Goal: Information Seeking & Learning: Learn about a topic

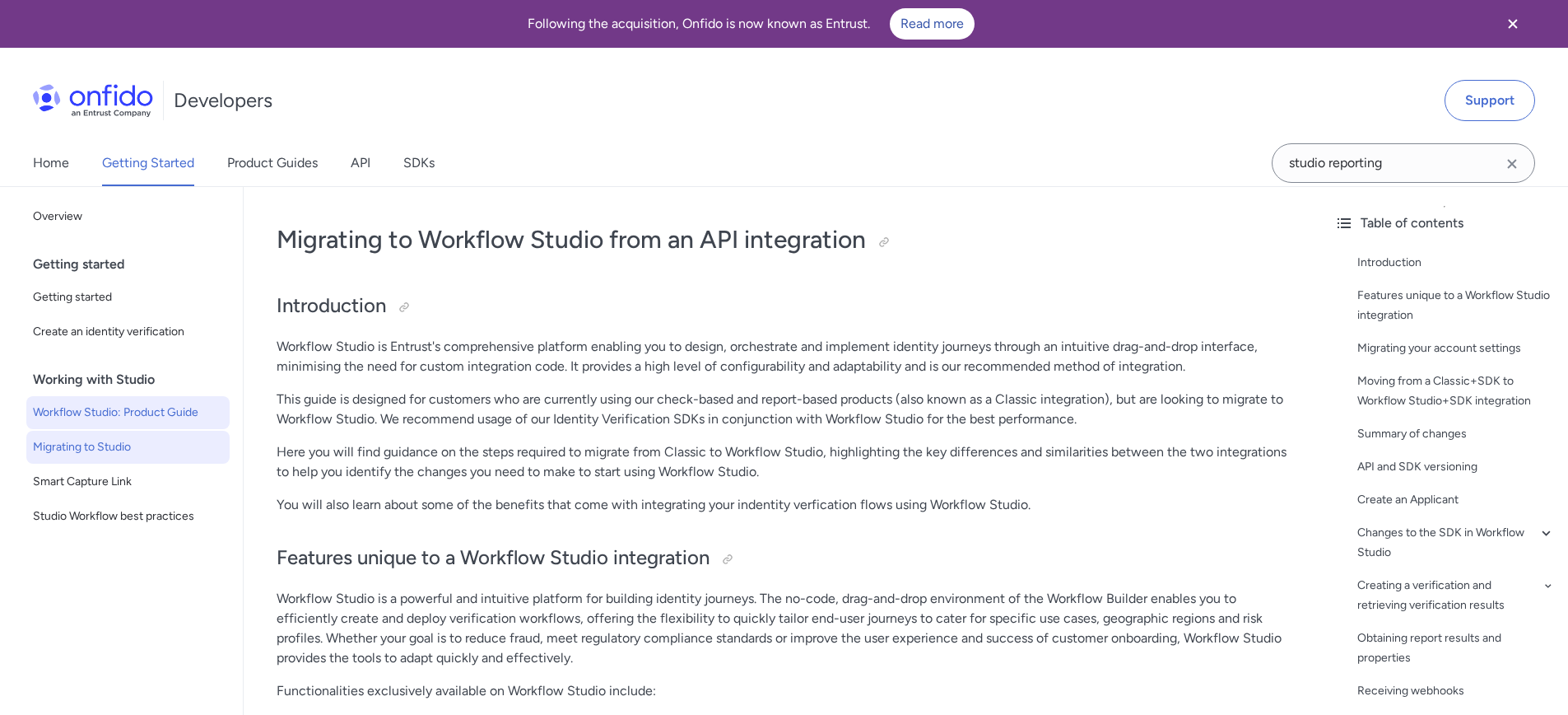
click at [172, 408] on span "Workflow Studio: Product Guide" at bounding box center [127, 412] width 190 height 20
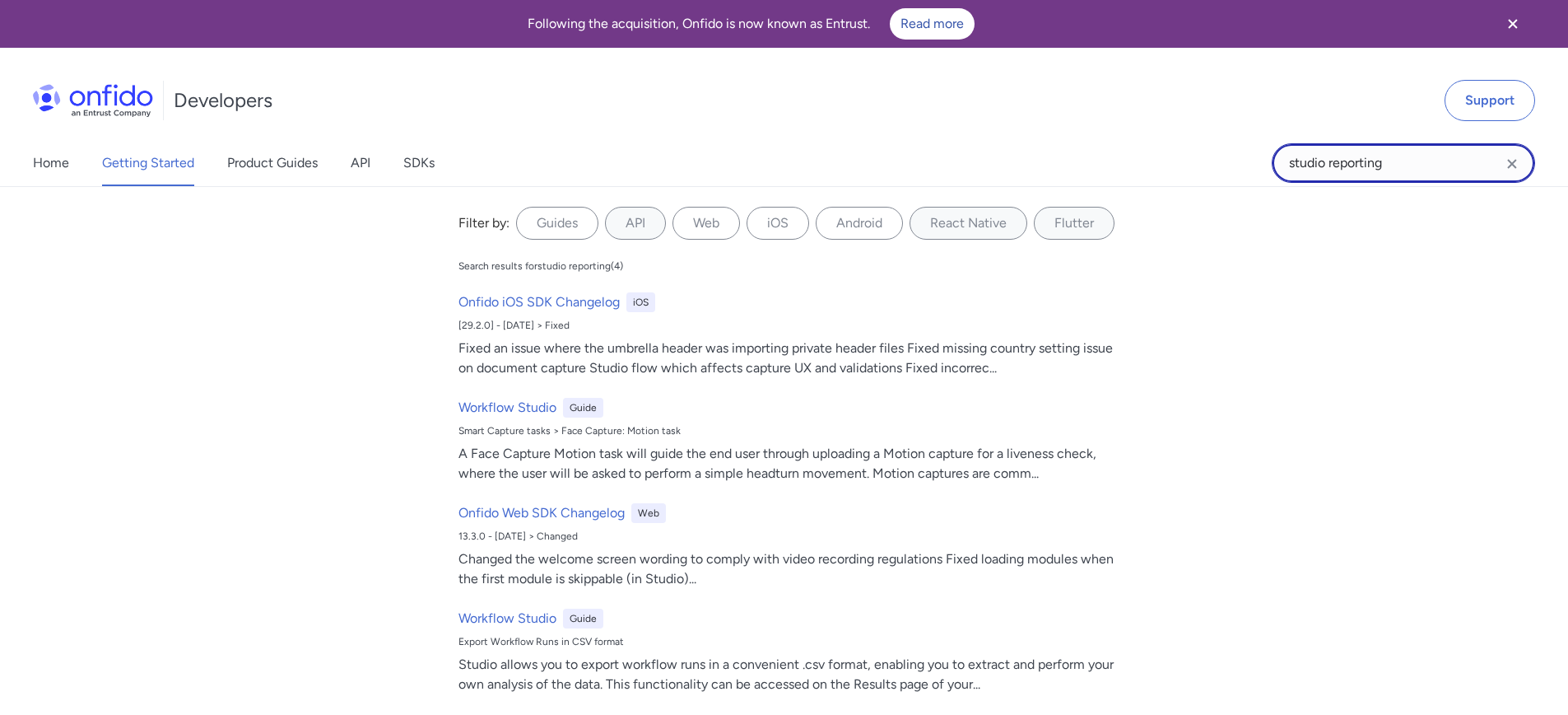
drag, startPoint x: 1422, startPoint y: 159, endPoint x: 1265, endPoint y: 153, distance: 157.1
click at [1265, 153] on div "Home Getting Started Product Guides API SDKs studio reporting studio reporting …" at bounding box center [784, 163] width 1568 height 46
click at [1411, 166] on input "studio reporting" at bounding box center [1403, 163] width 264 height 39
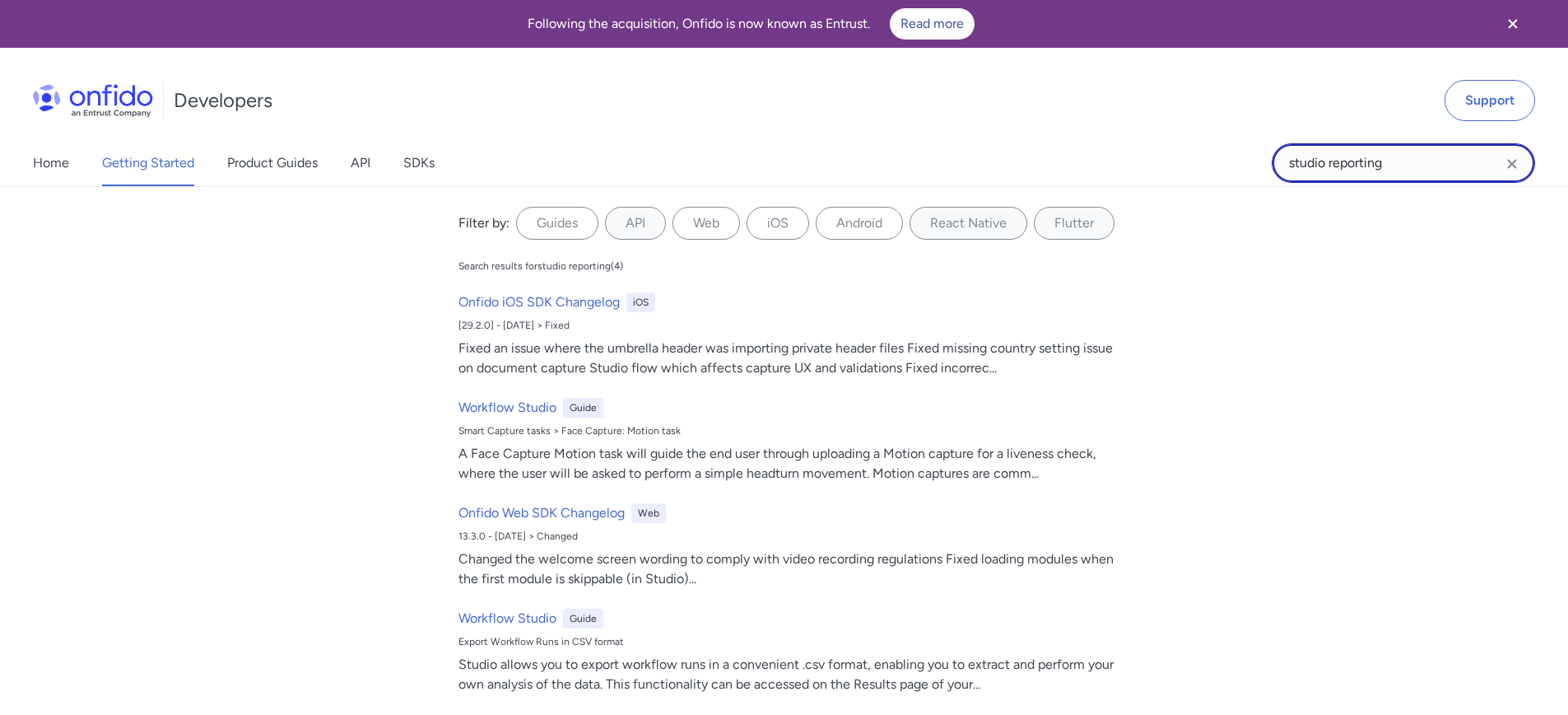
click at [1401, 169] on input "studio reporting" at bounding box center [1403, 163] width 264 height 39
drag, startPoint x: 1157, startPoint y: 145, endPoint x: 1144, endPoint y: 143, distance: 13.2
click at [1144, 142] on div "Home Getting Started Product Guides API SDKs studio reporting+ studio reporting…" at bounding box center [784, 163] width 1568 height 46
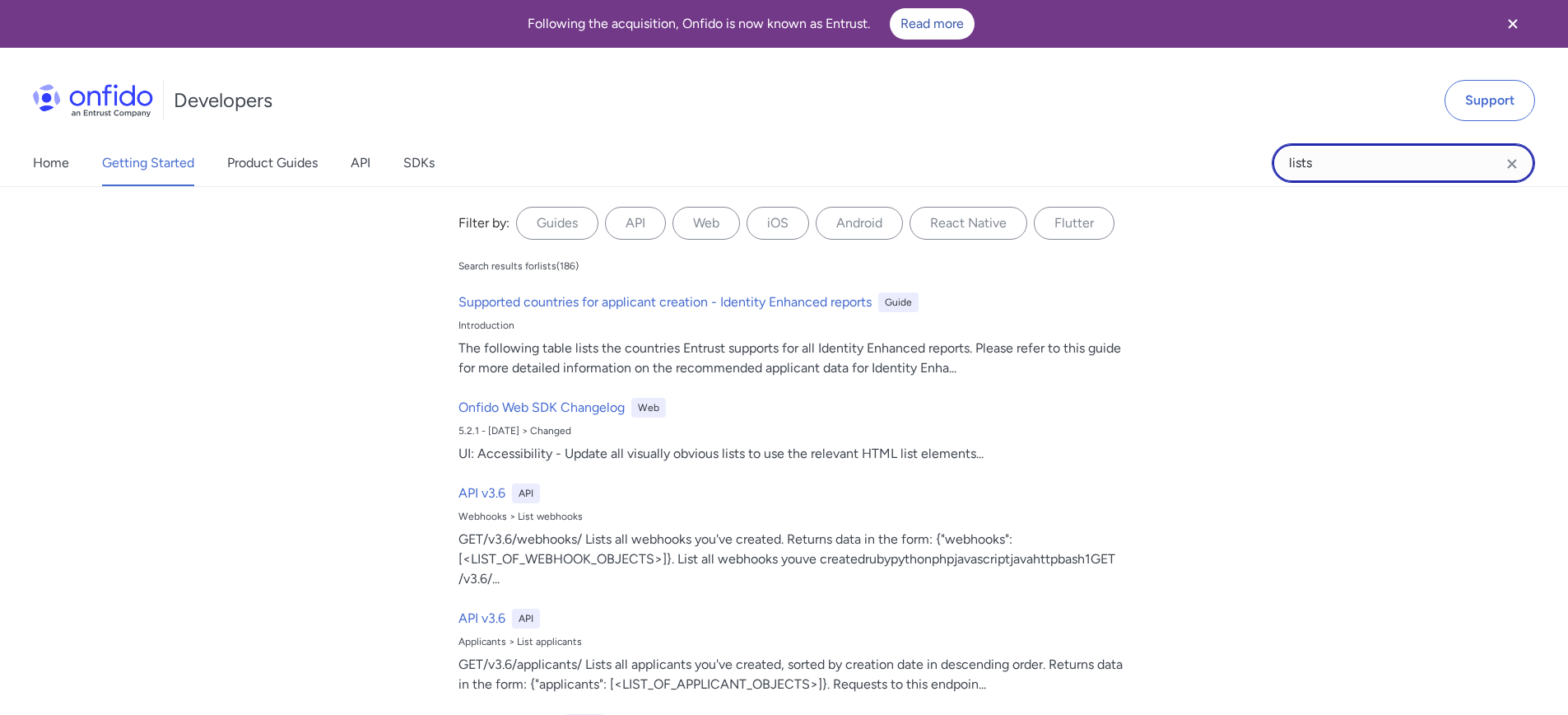
type input "lists"
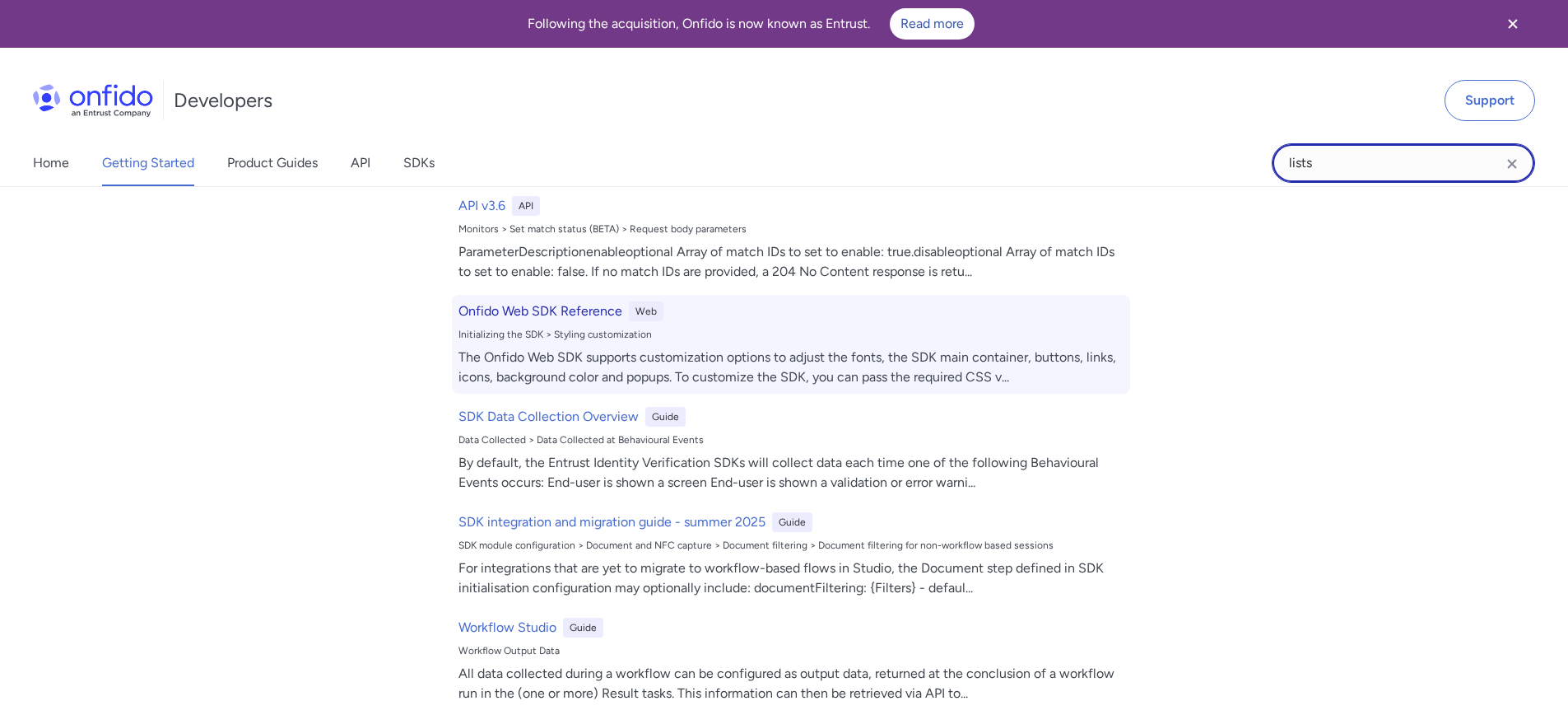
scroll to position [3281, 0]
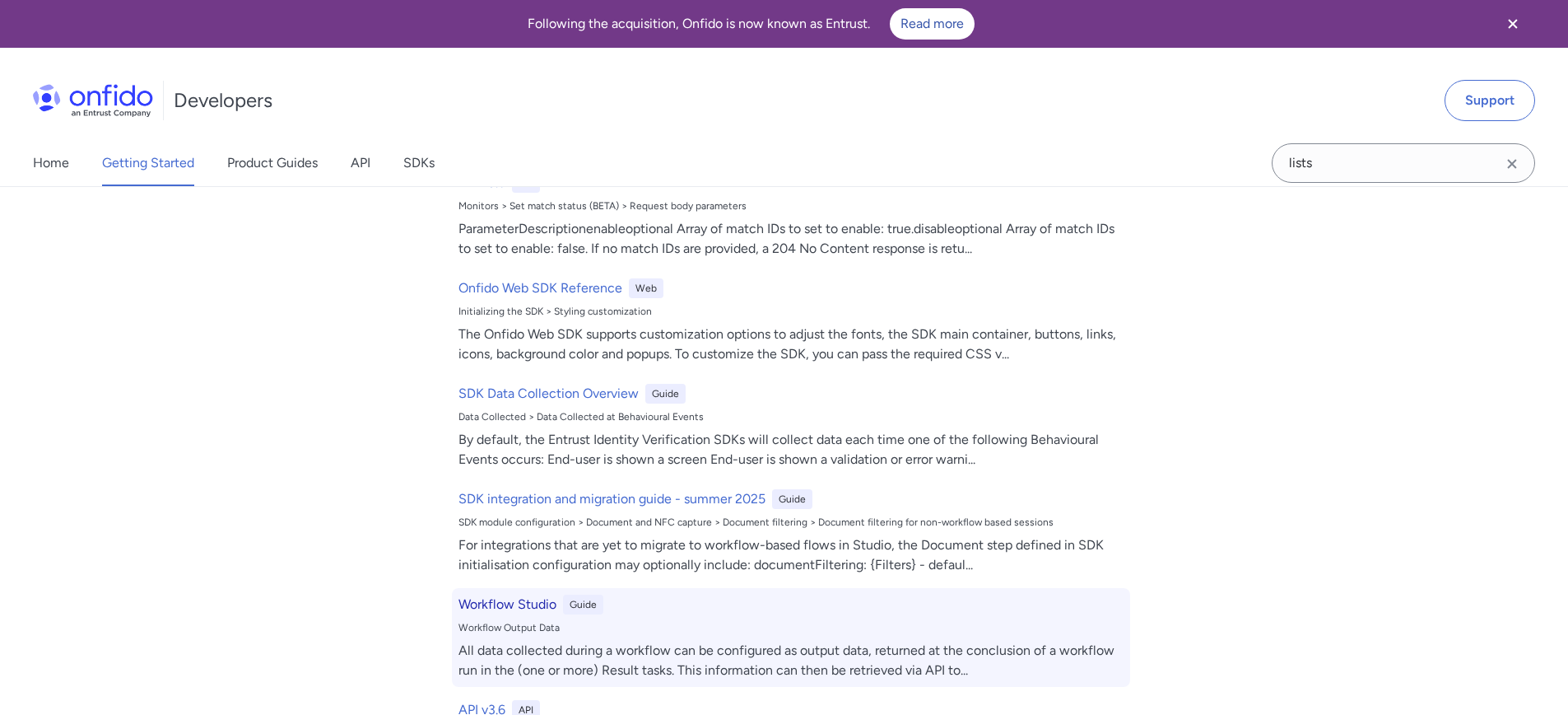
click at [515, 597] on h6 "Workflow Studio" at bounding box center [507, 604] width 98 height 20
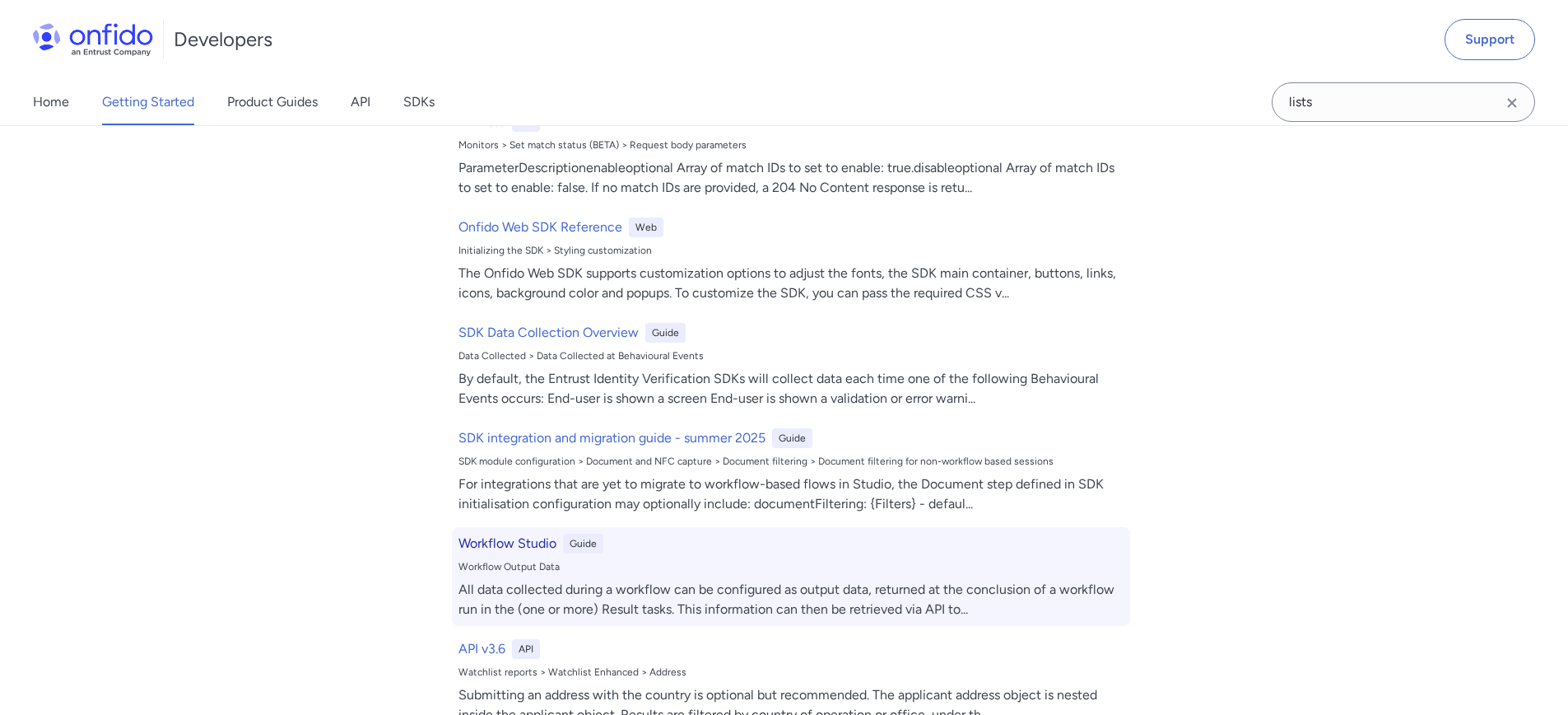
click at [501, 540] on h6 "Workflow Studio" at bounding box center [507, 543] width 98 height 20
click at [536, 589] on div "All data collected during a workflow can be configured as output data, returned…" at bounding box center [791, 599] width 665 height 39
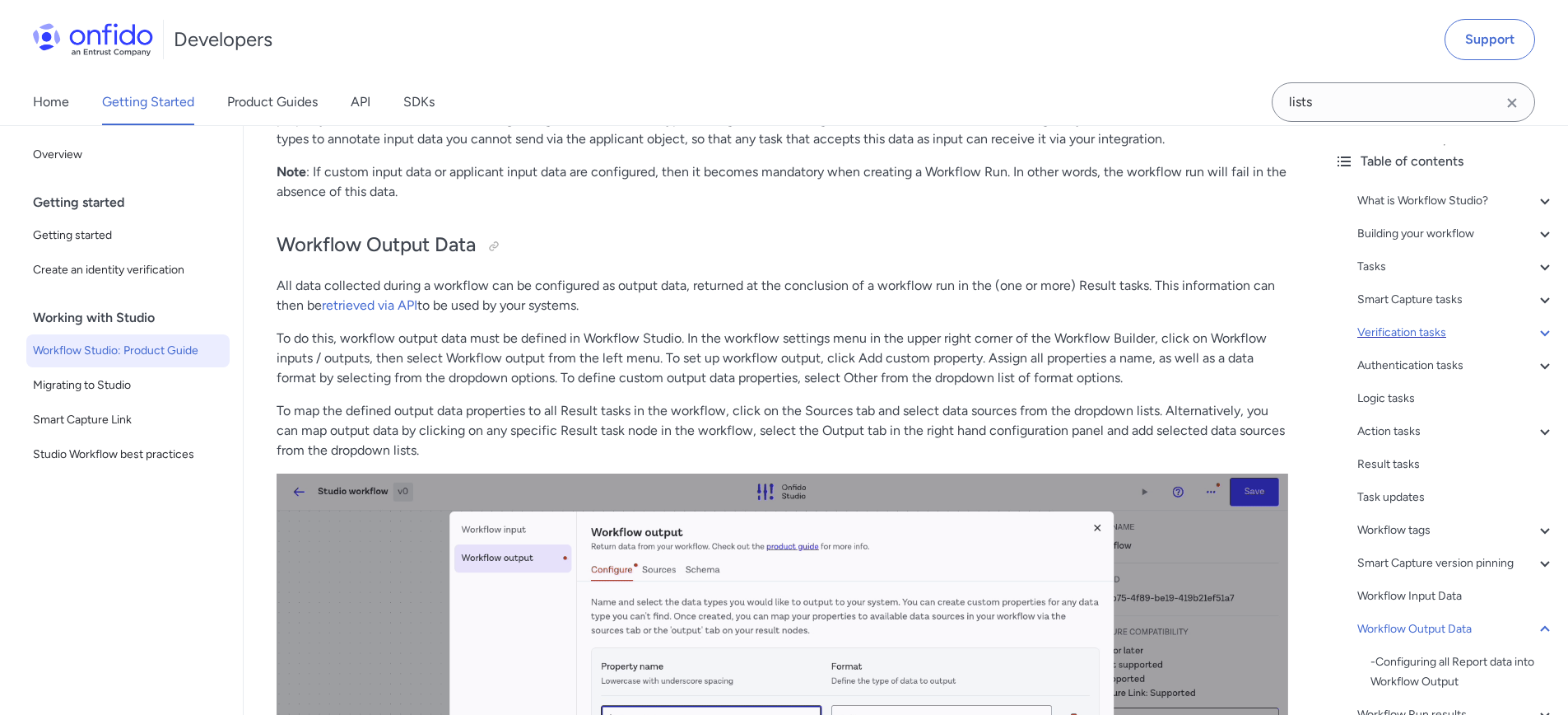
click at [1535, 332] on icon at bounding box center [1545, 332] width 20 height 20
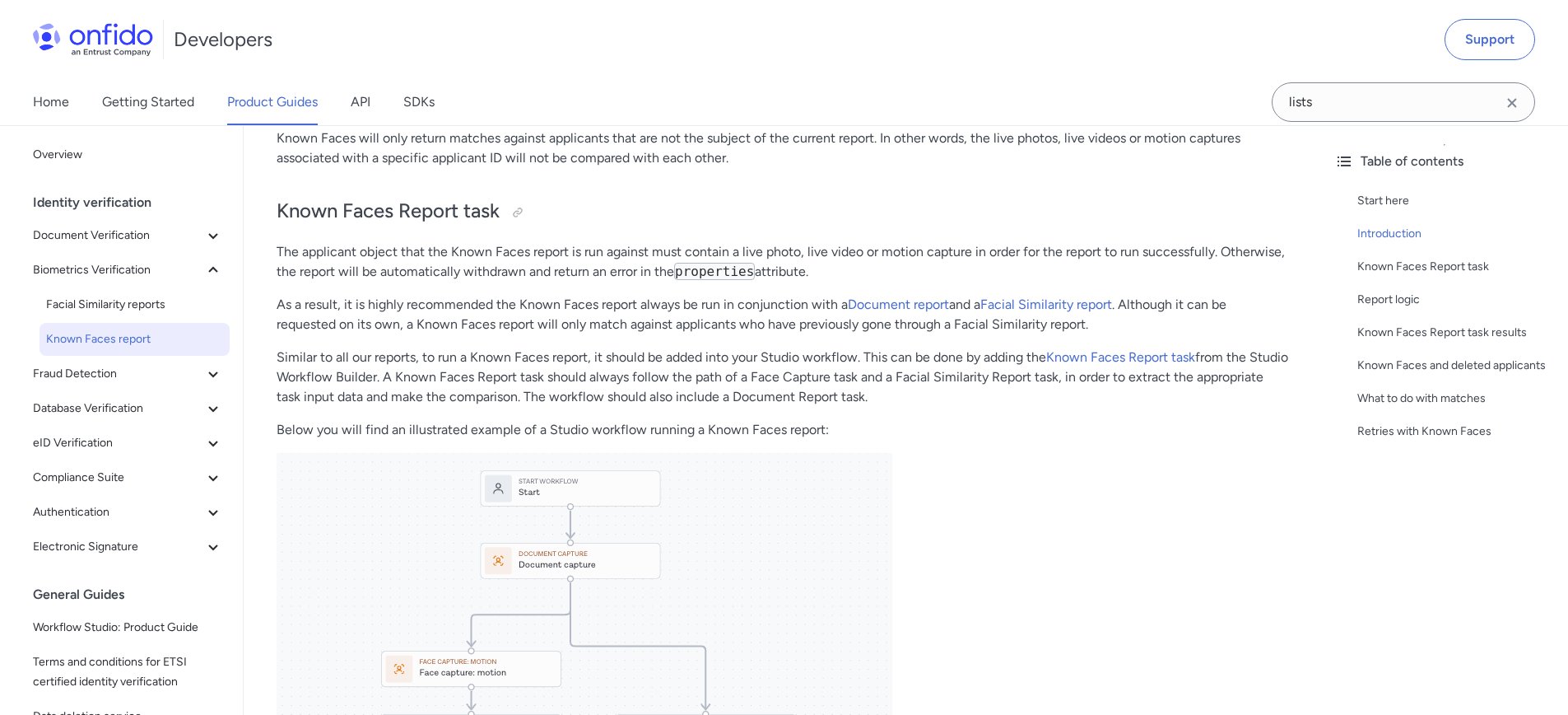
scroll to position [376, 0]
click at [203, 379] on icon at bounding box center [212, 373] width 20 height 20
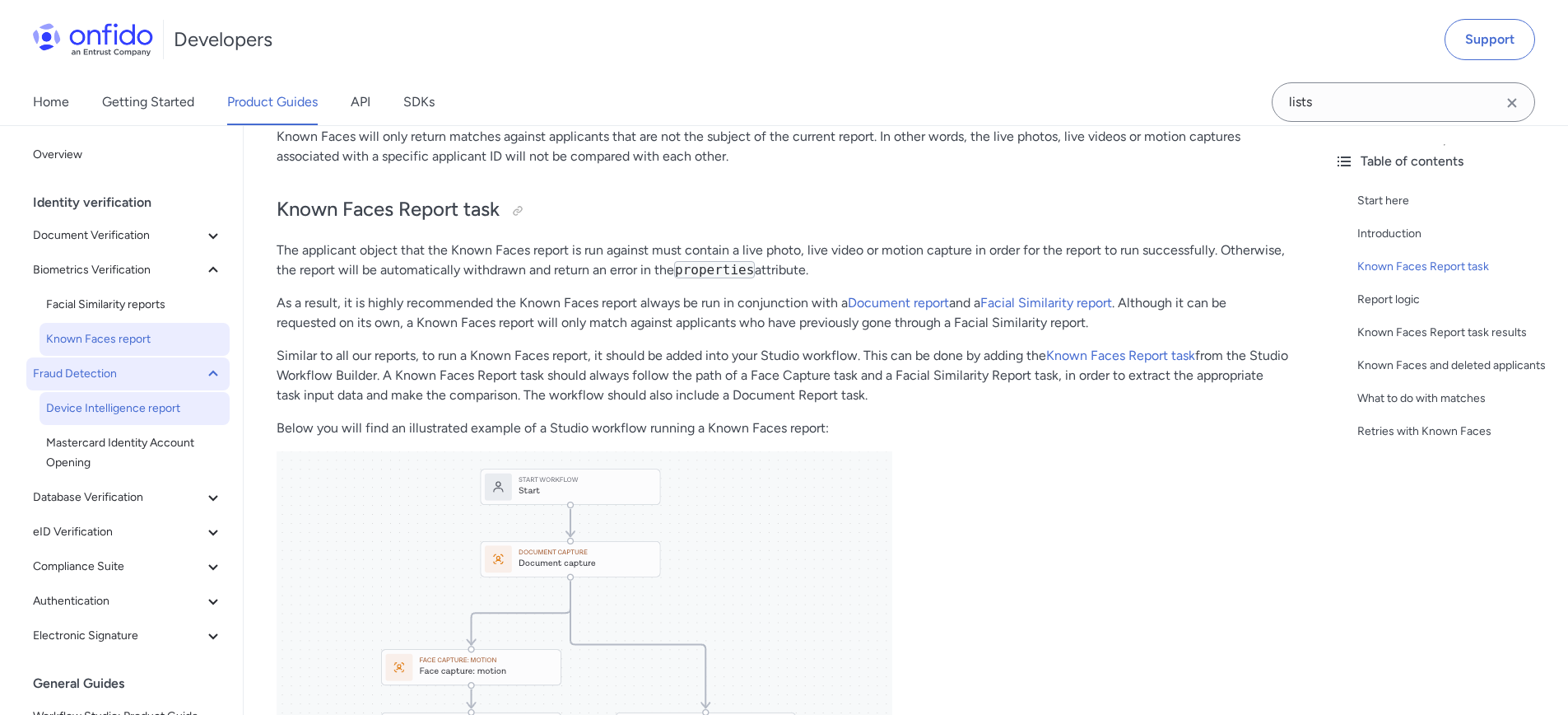
click at [136, 414] on span "Device Intelligence report" at bounding box center [134, 408] width 177 height 20
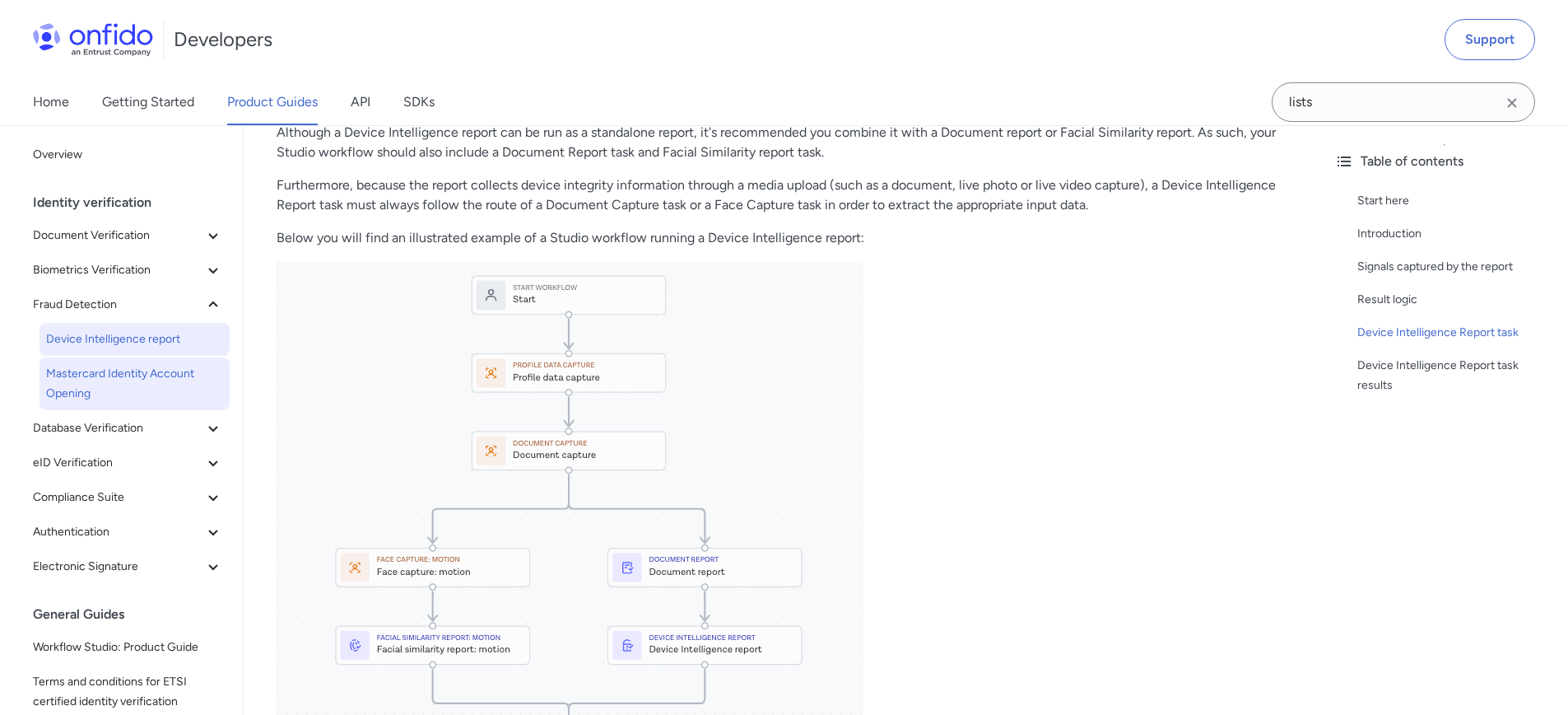
scroll to position [1012, 0]
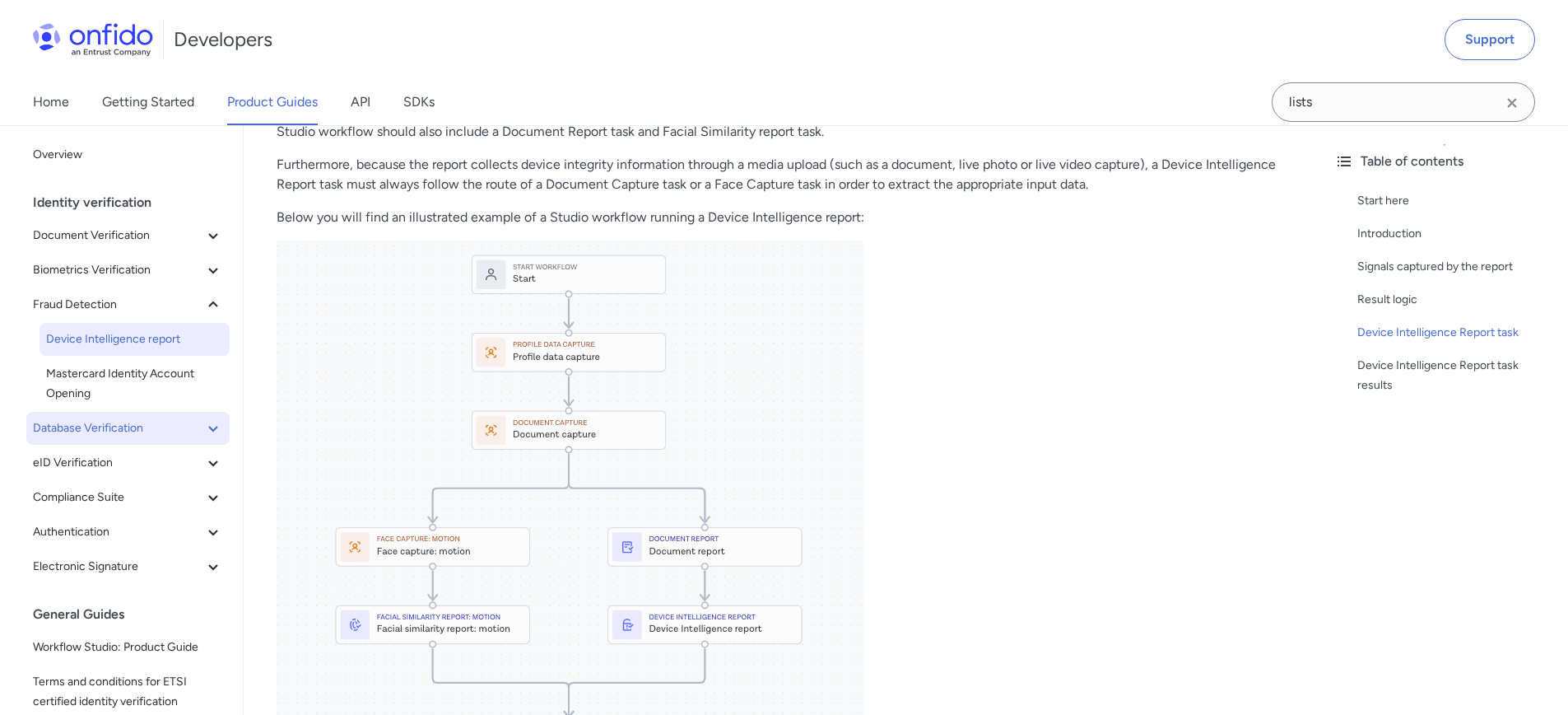
click at [203, 428] on icon at bounding box center [212, 428] width 20 height 20
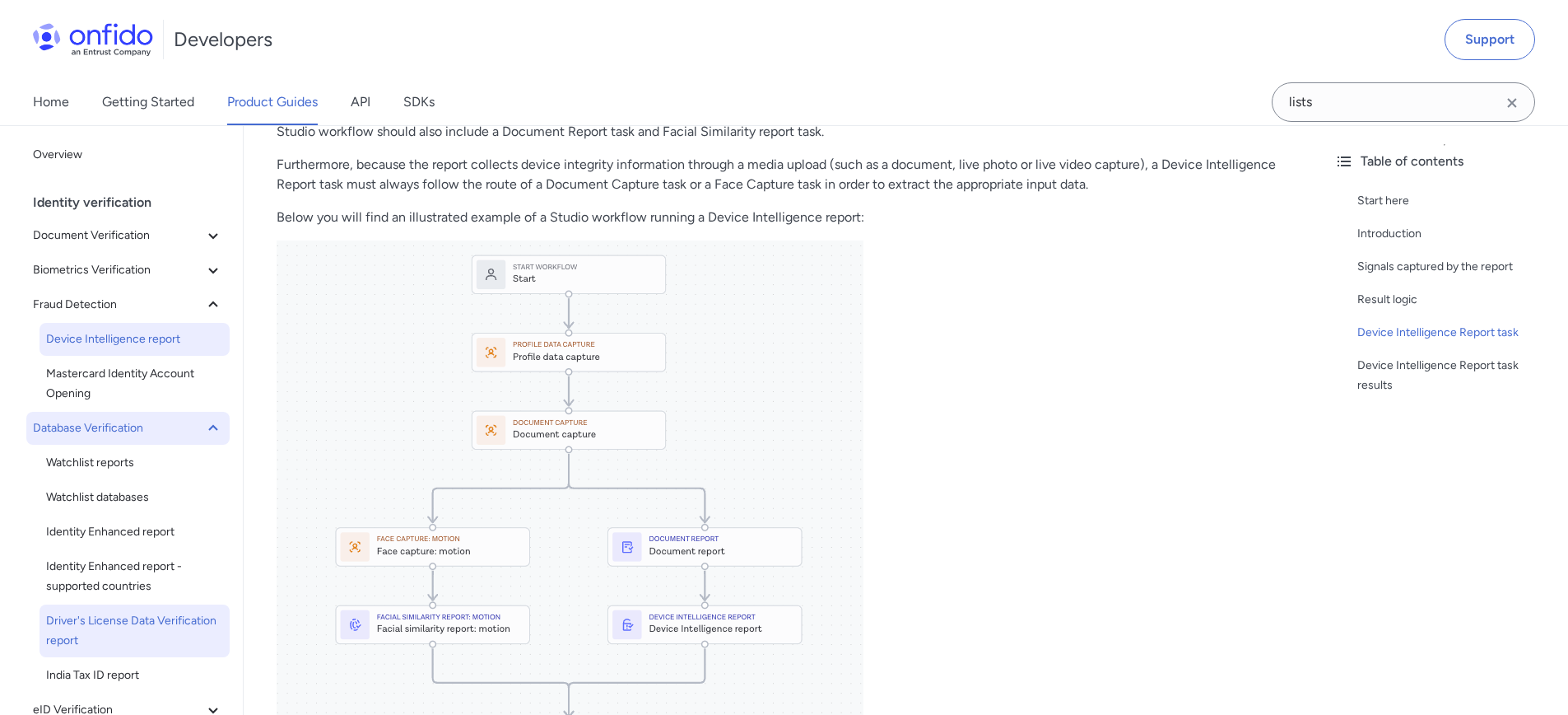
click at [102, 628] on span "Driver's License Data Verification report" at bounding box center [134, 631] width 177 height 39
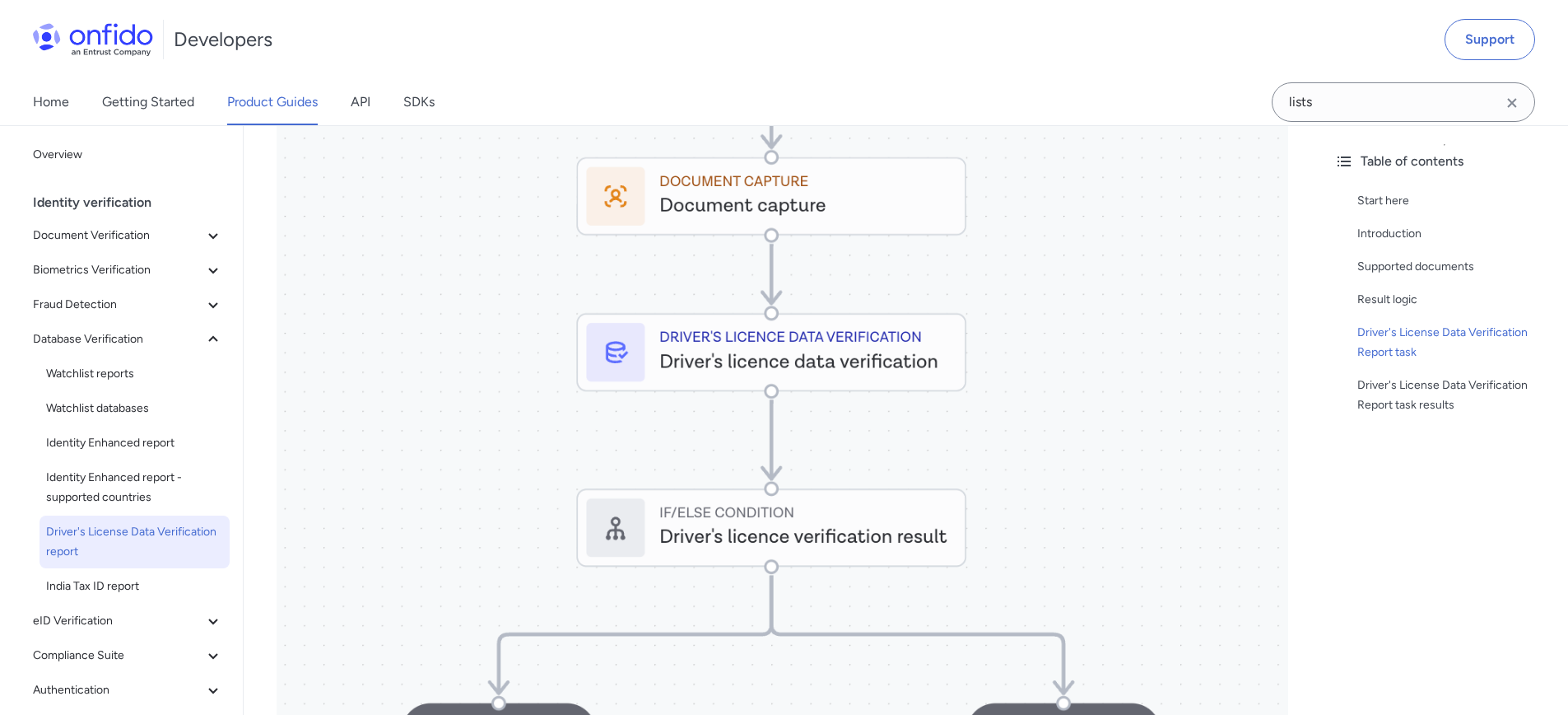
scroll to position [1212, 0]
